Goal: Transaction & Acquisition: Purchase product/service

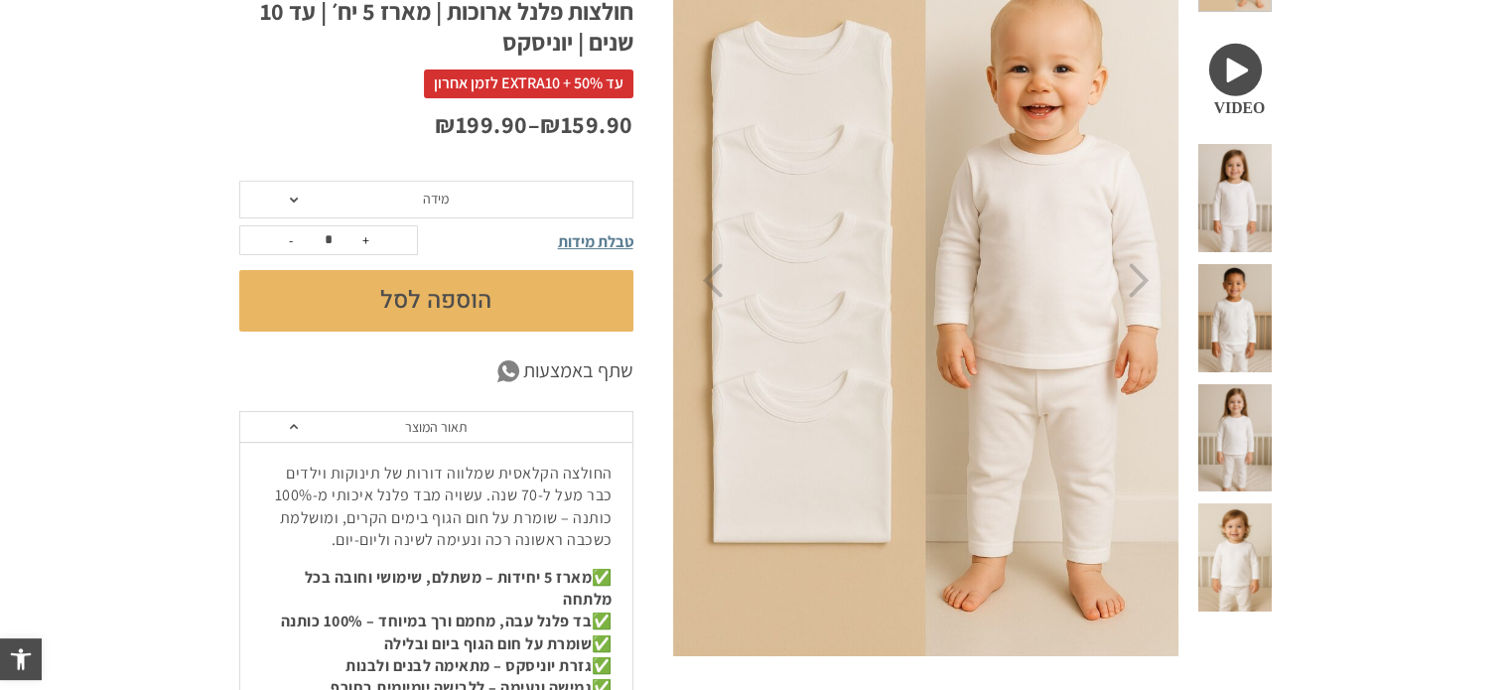
scroll to position [317, 0]
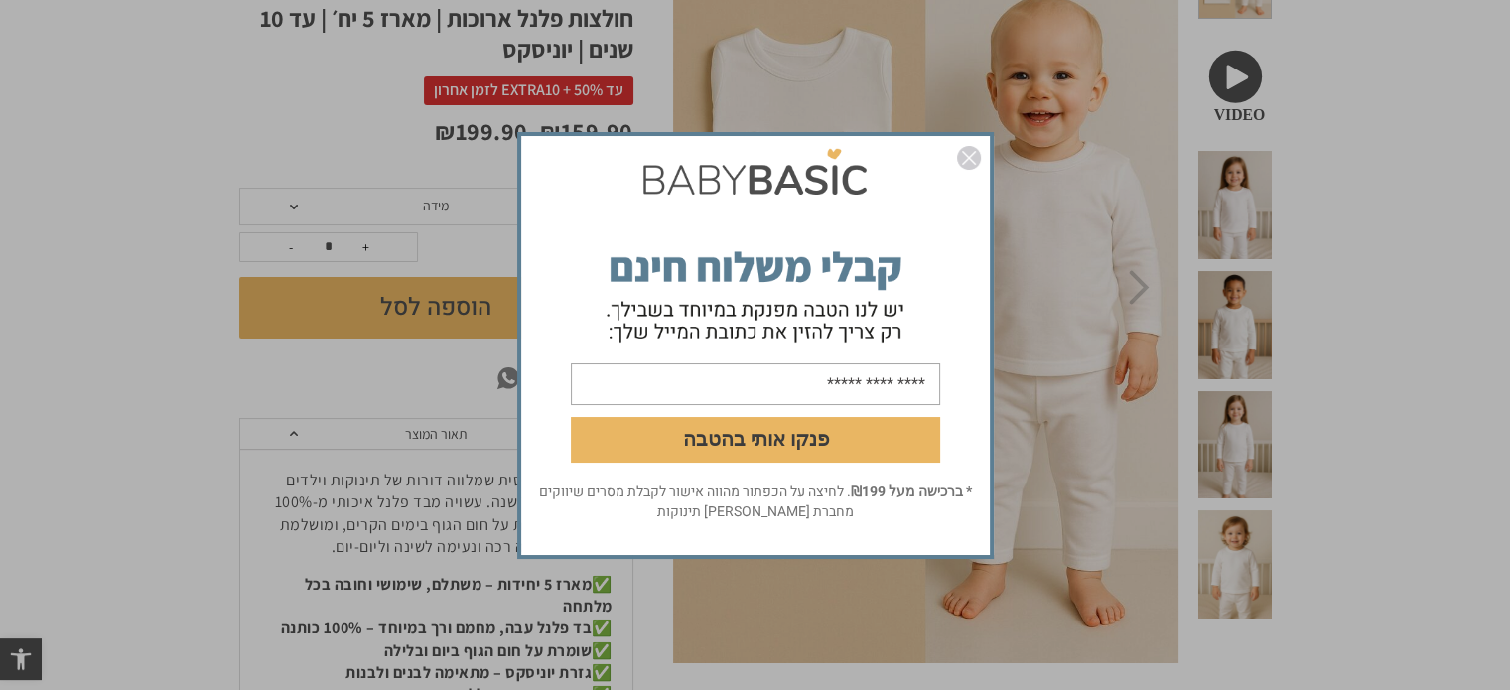
click at [974, 158] on img "סגור" at bounding box center [969, 158] width 24 height 24
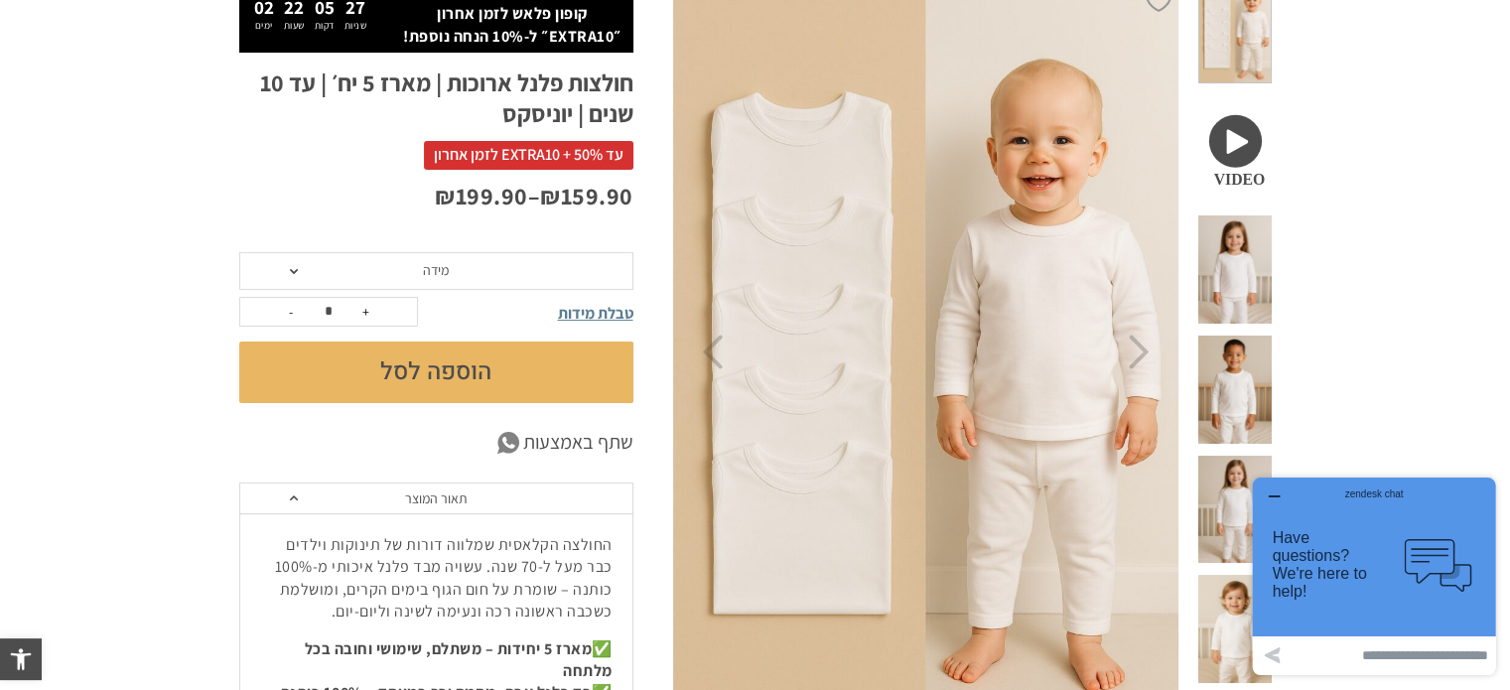
scroll to position [255, 0]
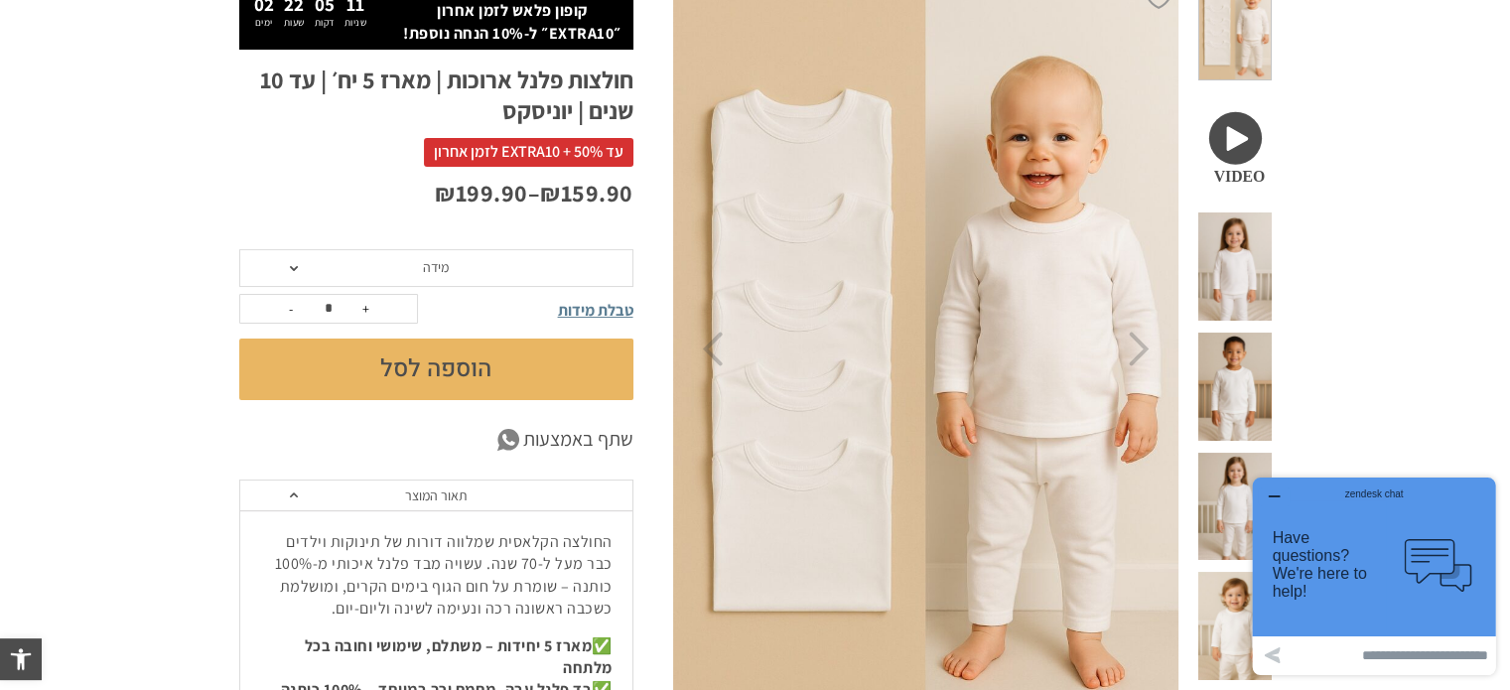
click at [365, 310] on button "+" at bounding box center [366, 309] width 30 height 28
type input "*"
click at [567, 313] on span "טבלת מידות" at bounding box center [595, 310] width 75 height 21
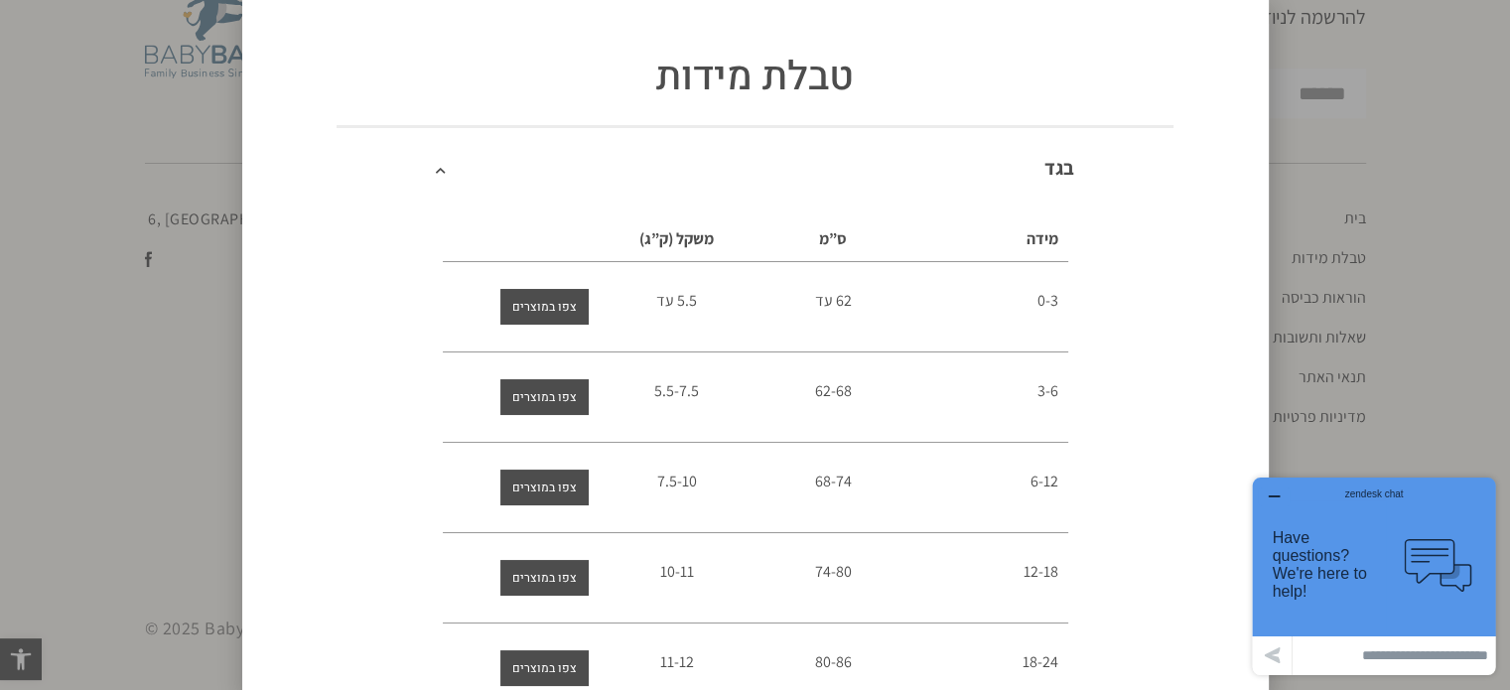
scroll to position [2479, 0]
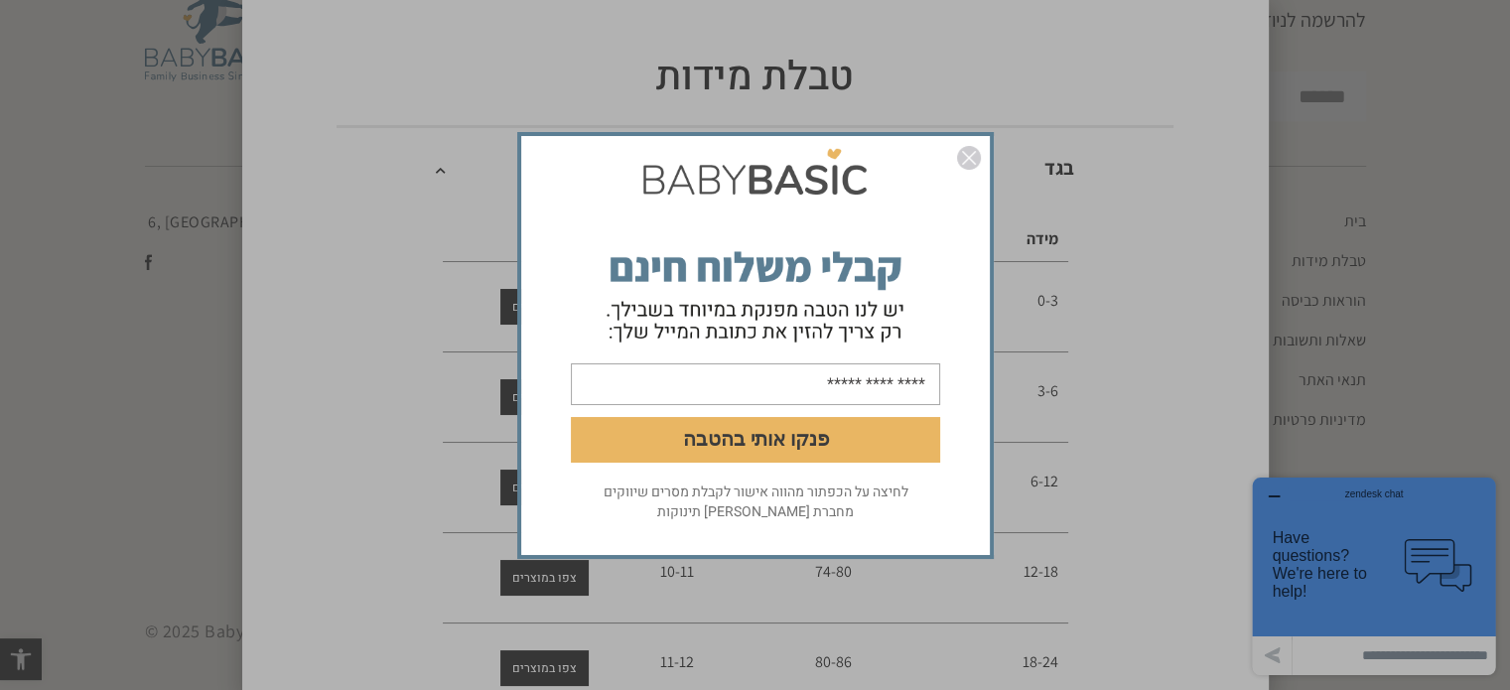
click at [963, 162] on img "סגור" at bounding box center [969, 158] width 24 height 24
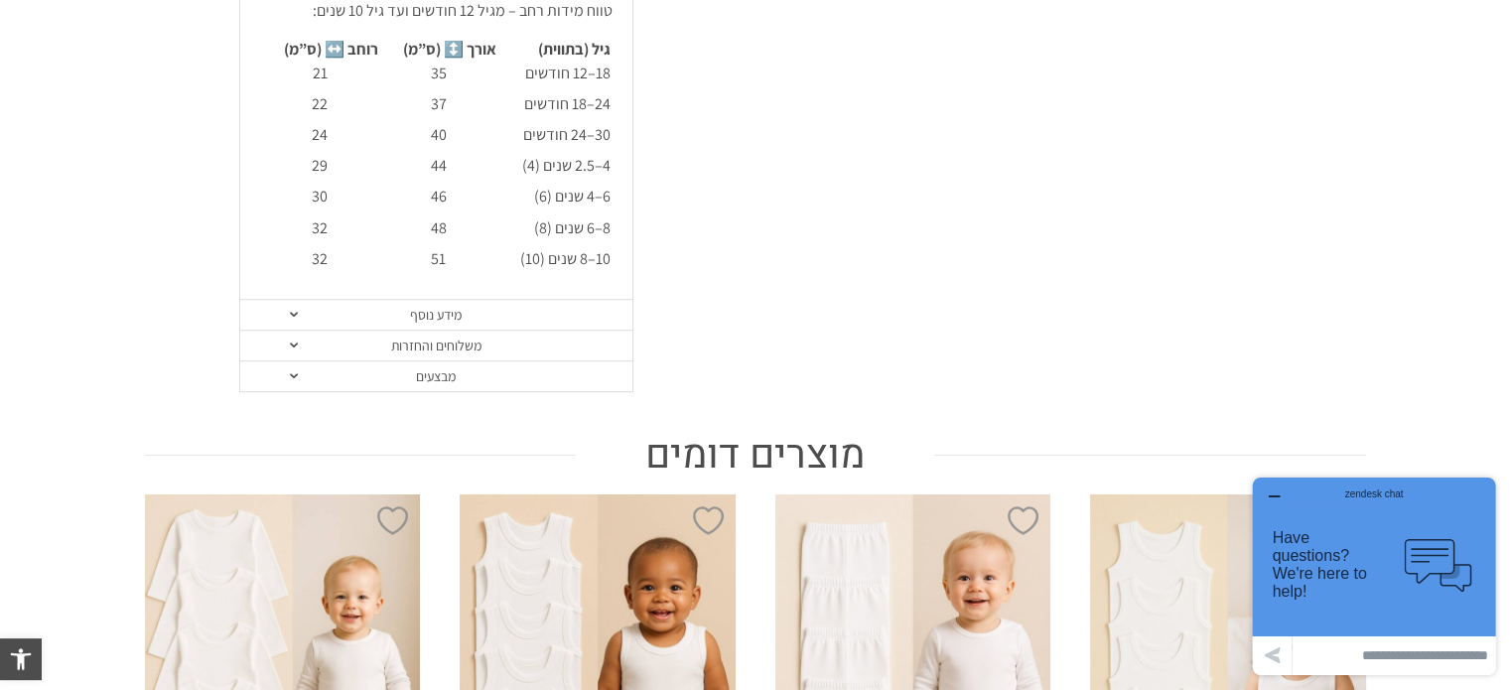
scroll to position [469, 0]
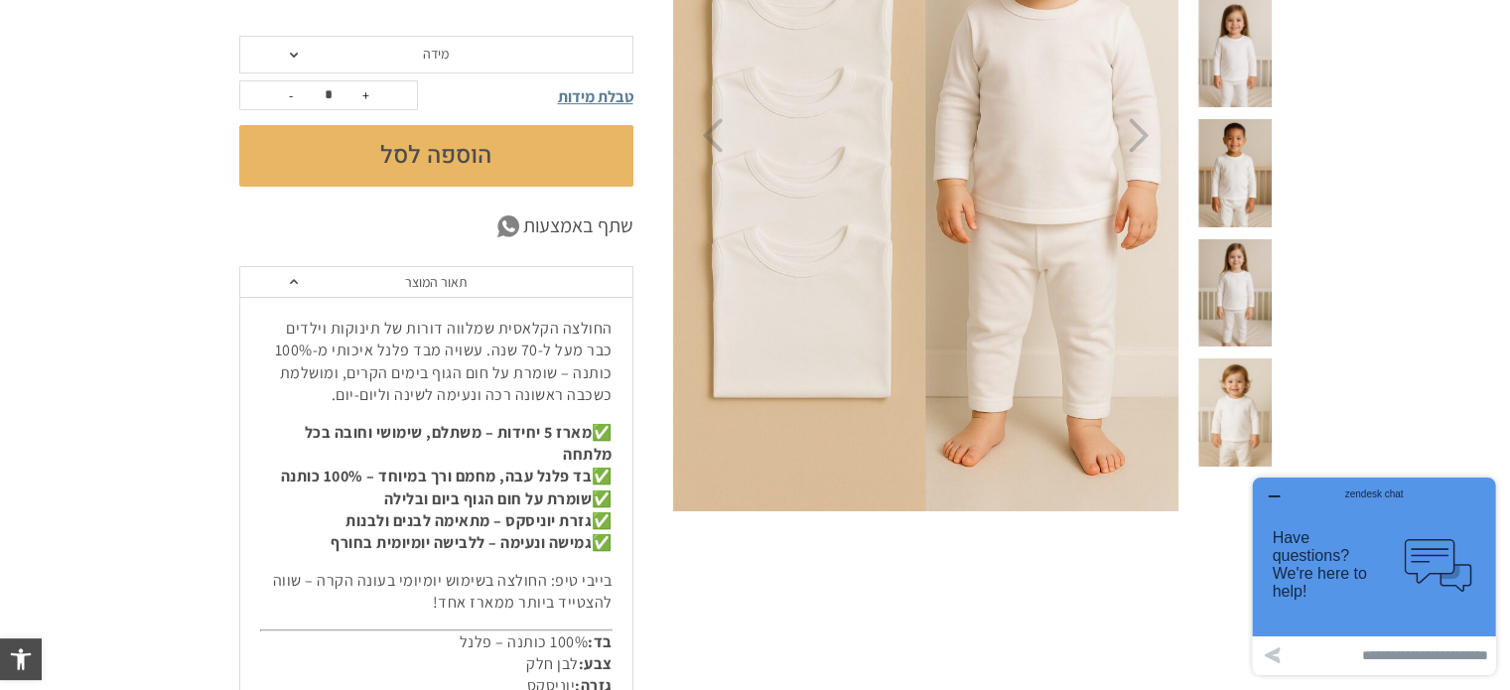
click at [296, 54] on span at bounding box center [294, 55] width 8 height 5
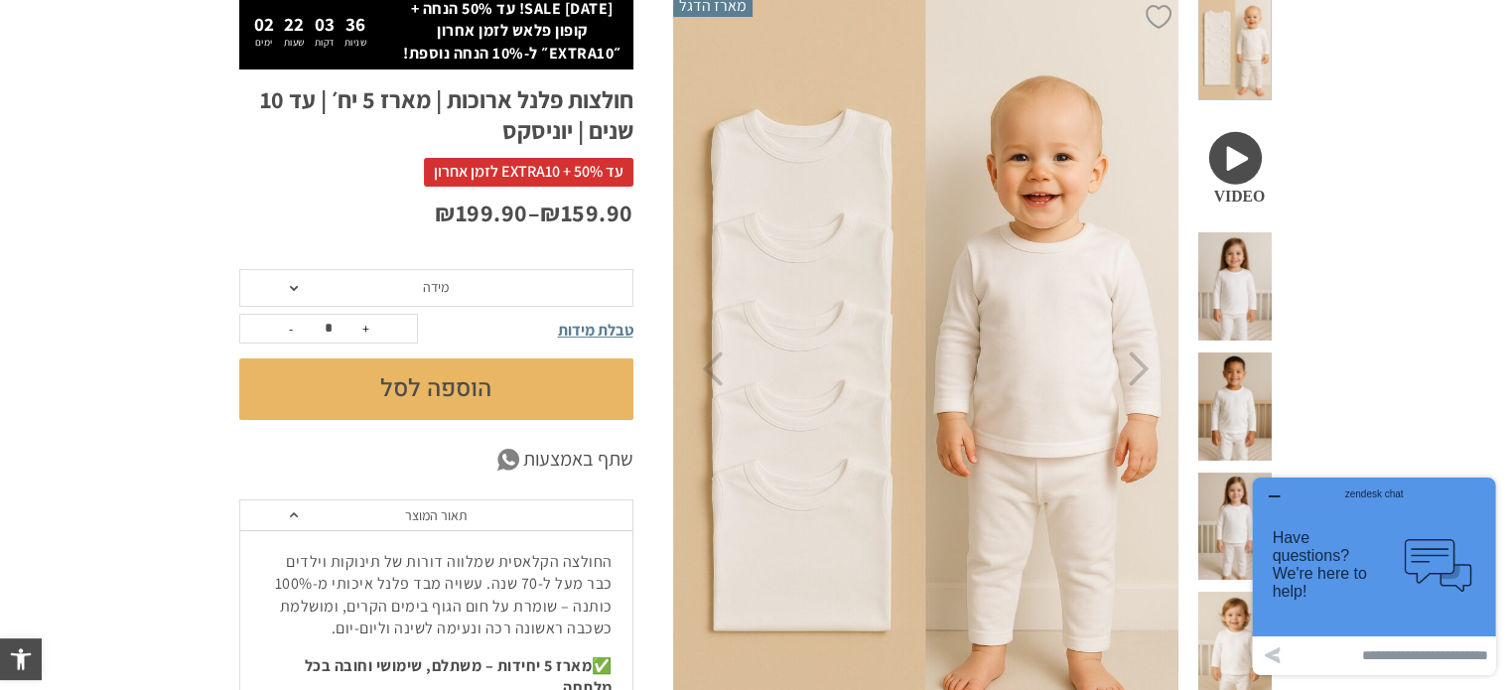
scroll to position [0, 0]
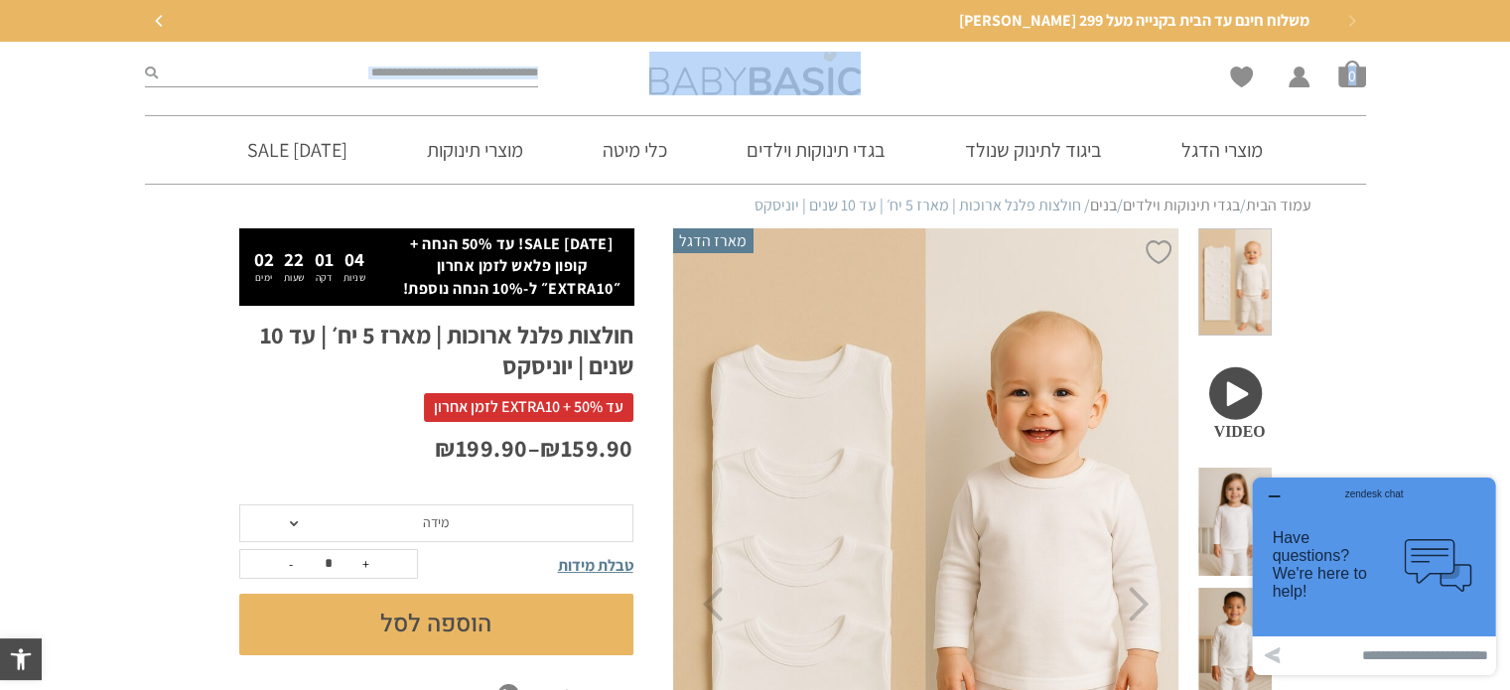
drag, startPoint x: 1485, startPoint y: 89, endPoint x: 1486, endPoint y: 124, distance: 34.8
click at [1486, 124] on div "[DATE] SALE! עד 50% הנחה + קופון פלאש לזמן אחרון ״EXTRA10״ ל-10% הנחה נוספת! 02…" at bounding box center [755, 113] width 1510 height 227
